Goal: Transaction & Acquisition: Register for event/course

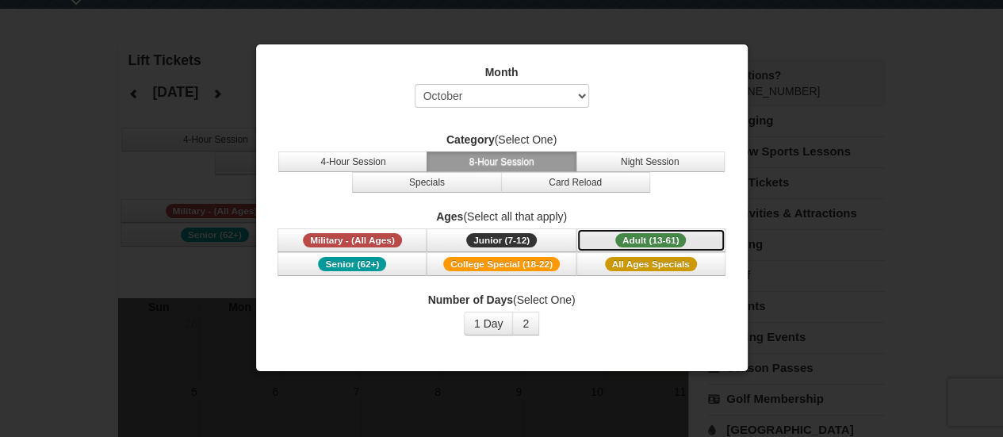
click at [652, 239] on span "Adult (13-61)" at bounding box center [650, 240] width 71 height 14
click at [495, 97] on select "Select October November December January February March April May June July Aug…" at bounding box center [501, 96] width 174 height 24
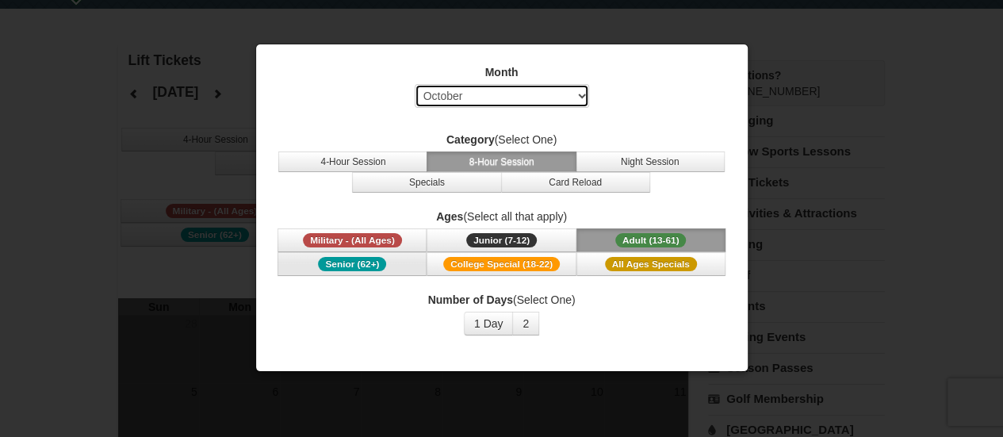
select select "1"
click at [414, 84] on select "Select October November December January February March April May June July Aug…" at bounding box center [501, 96] width 174 height 24
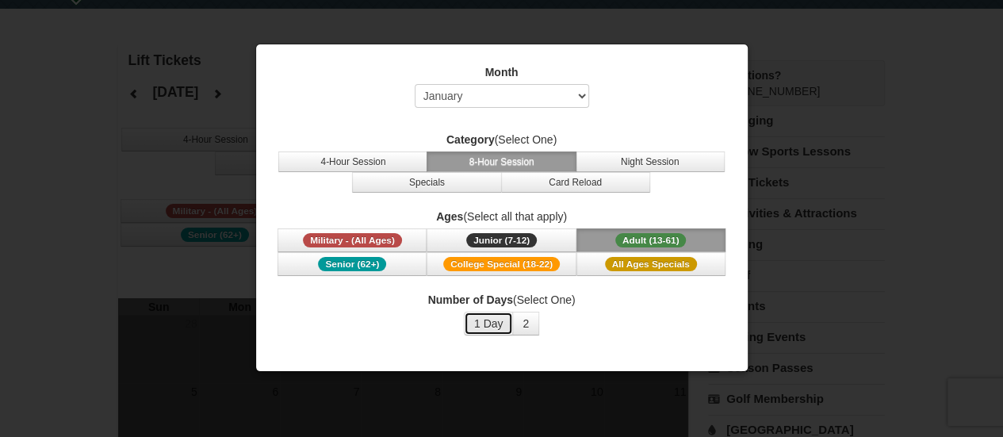
click at [498, 326] on button "1 Day" at bounding box center [489, 323] width 50 height 24
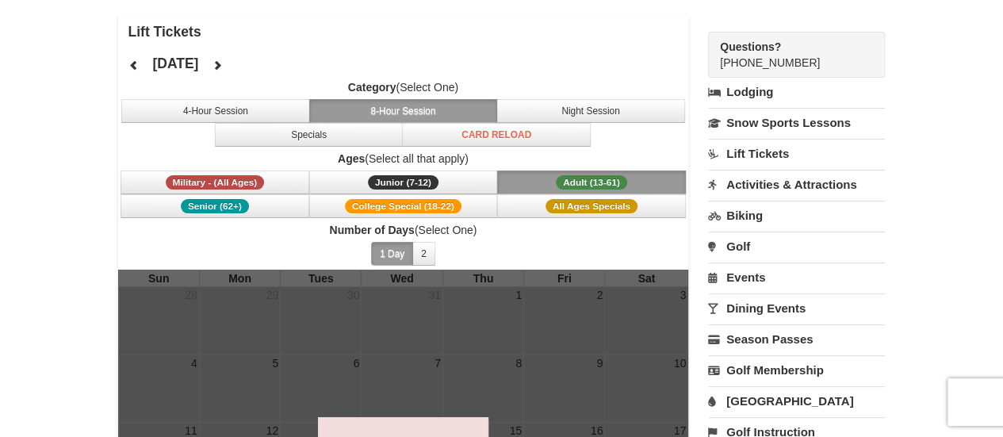
scroll to position [59, 0]
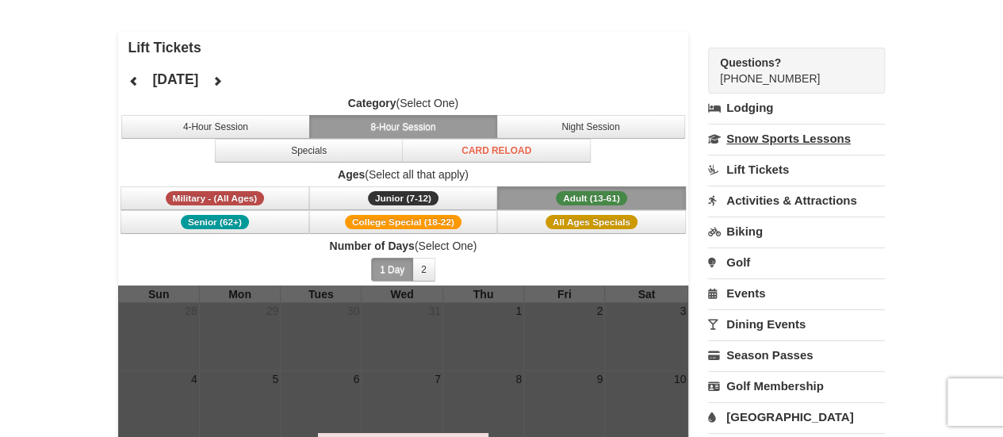
click at [805, 135] on link "Snow Sports Lessons" at bounding box center [796, 138] width 177 height 29
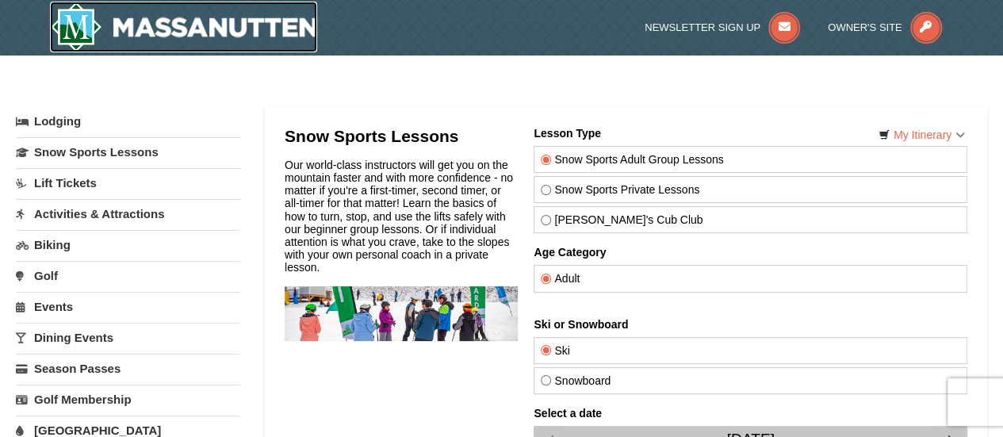
click at [202, 22] on img at bounding box center [184, 27] width 268 height 51
